Goal: Find contact information: Find contact information

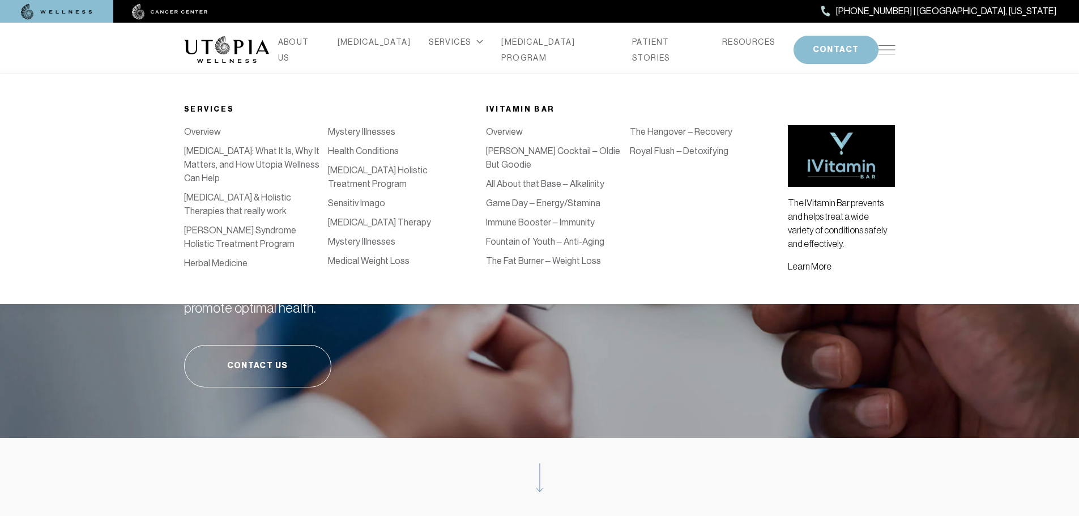
click at [372, 156] on link "Health Conditions" at bounding box center [363, 151] width 71 height 11
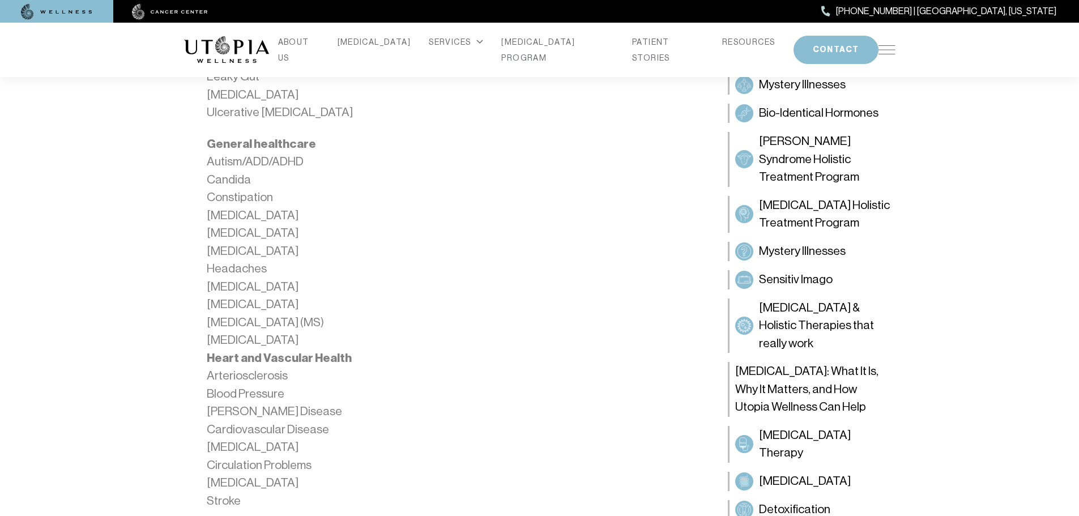
scroll to position [1813, 0]
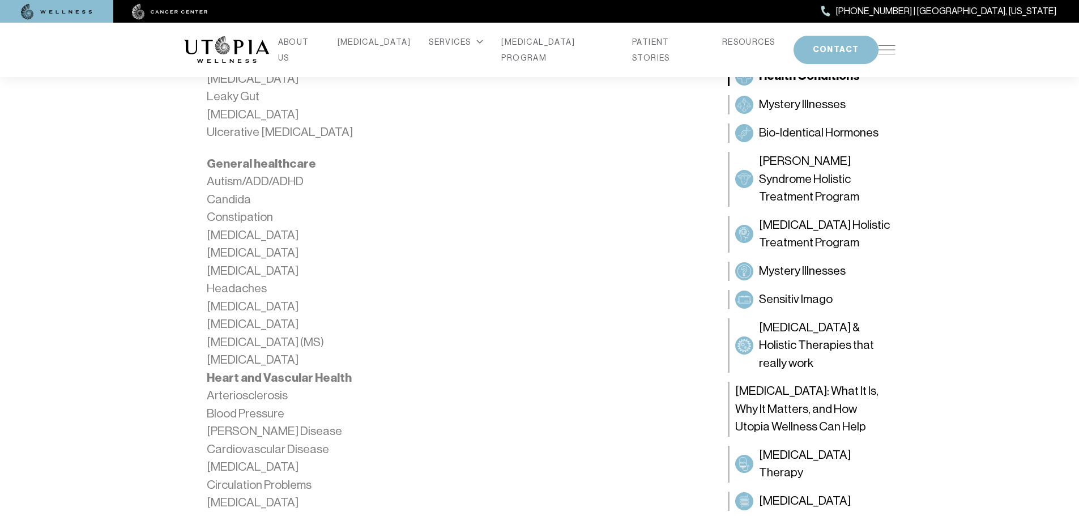
click at [238, 307] on li "General healthcare Autism/ADD/ADHD Candida Constipation [MEDICAL_DATA] [MEDICAL…" at bounding box center [449, 262] width 485 height 214
click at [350, 314] on li "General healthcare Autism/ADD/ADHD Candida Constipation [MEDICAL_DATA] [MEDICAL…" at bounding box center [449, 262] width 485 height 214
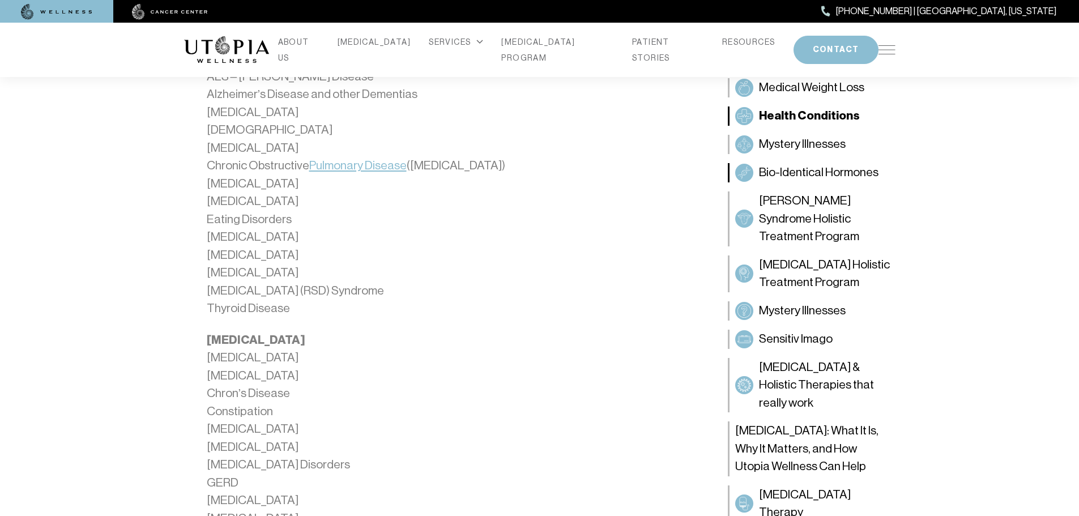
scroll to position [1360, 0]
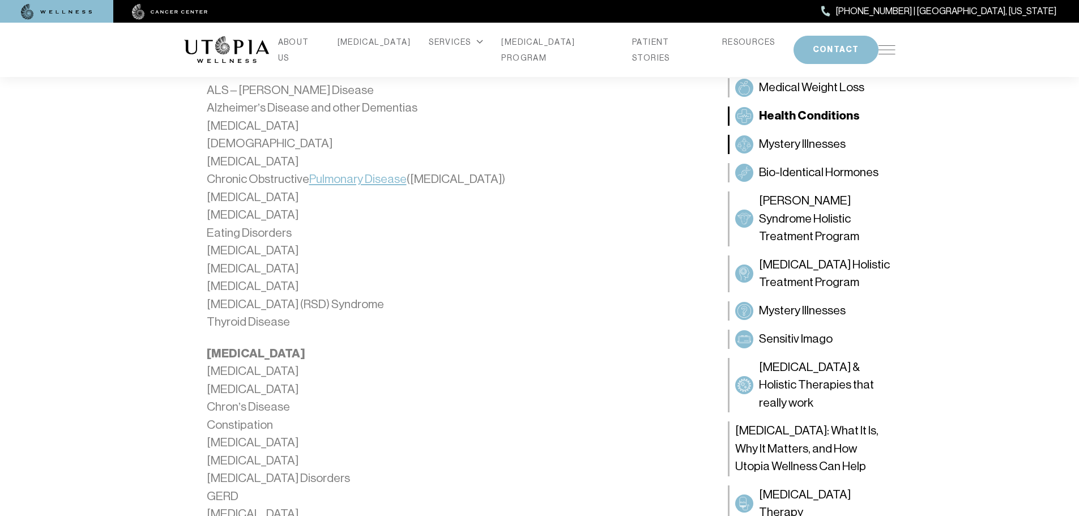
click at [796, 140] on span "Mystery Illnesses" at bounding box center [802, 144] width 87 height 18
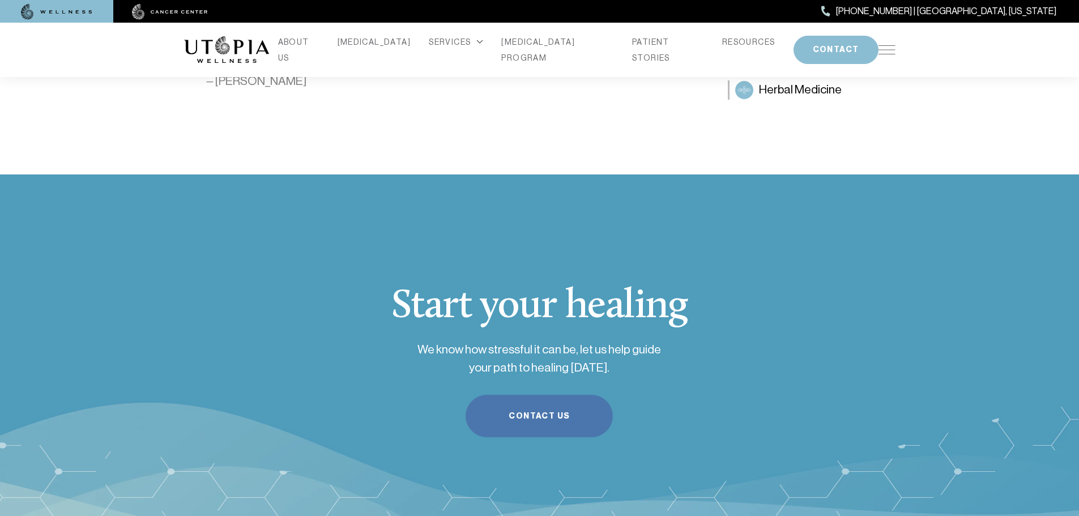
scroll to position [1360, 0]
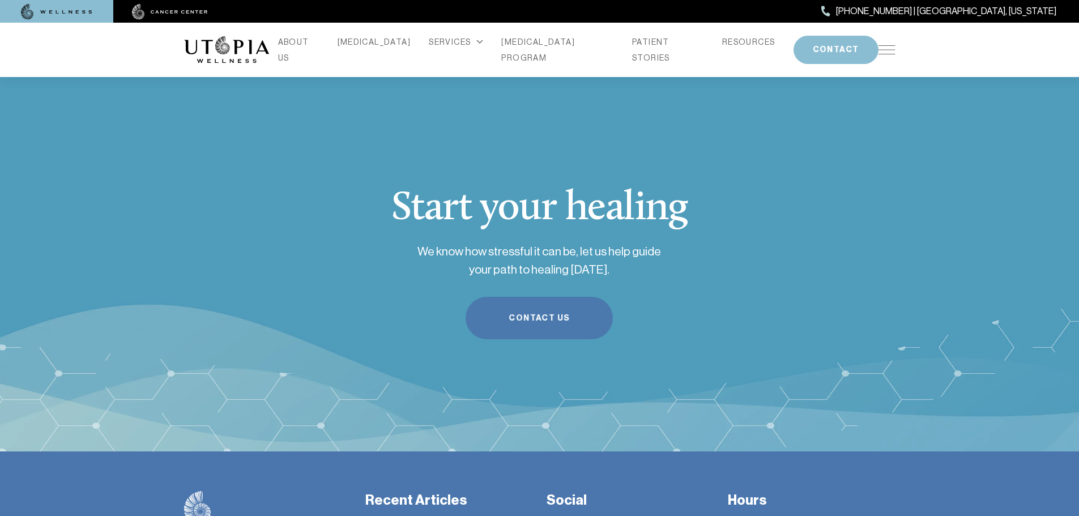
click at [546, 317] on link "Contact Us" at bounding box center [539, 318] width 147 height 42
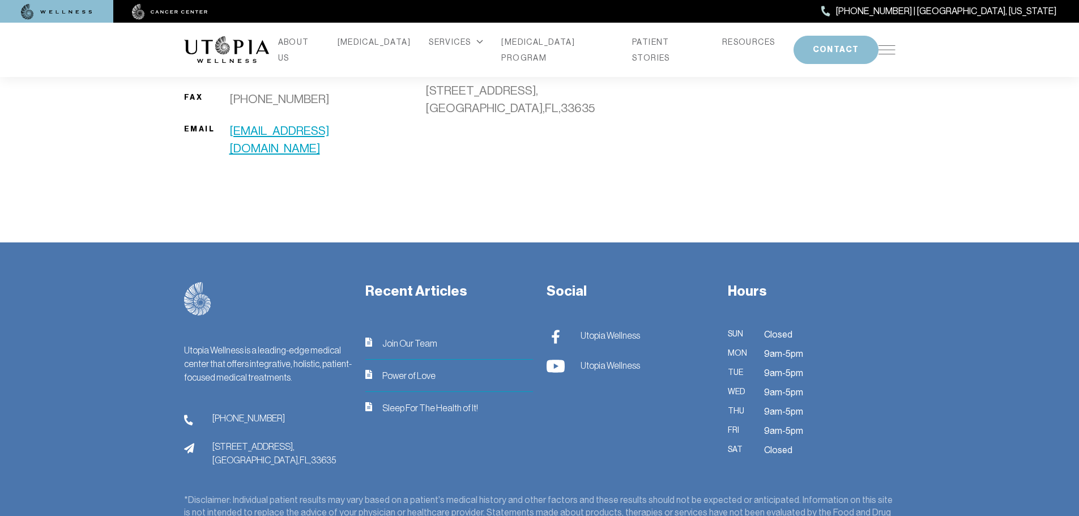
scroll to position [805, 0]
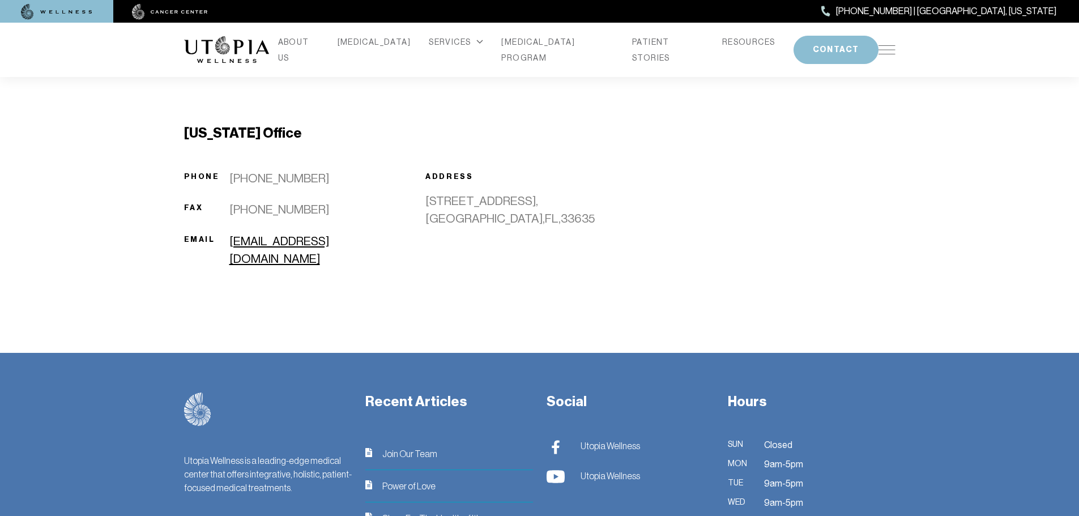
click at [296, 240] on link "[EMAIL_ADDRESS][DOMAIN_NAME]" at bounding box center [320, 251] width 183 height 36
